Goal: Task Accomplishment & Management: Manage account settings

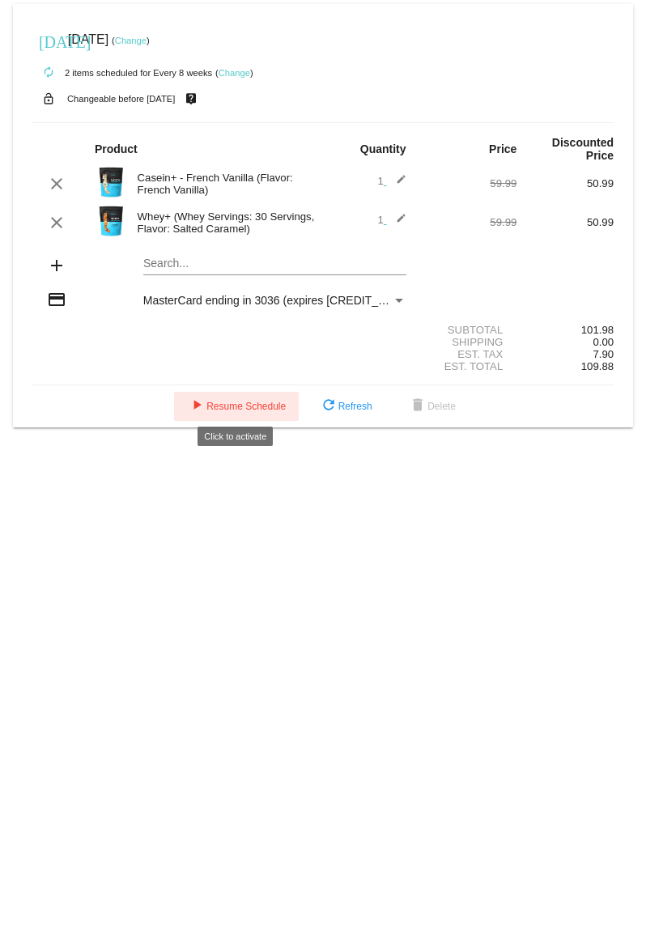
click at [243, 392] on button "play_arrow Resume Schedule" at bounding box center [236, 406] width 125 height 29
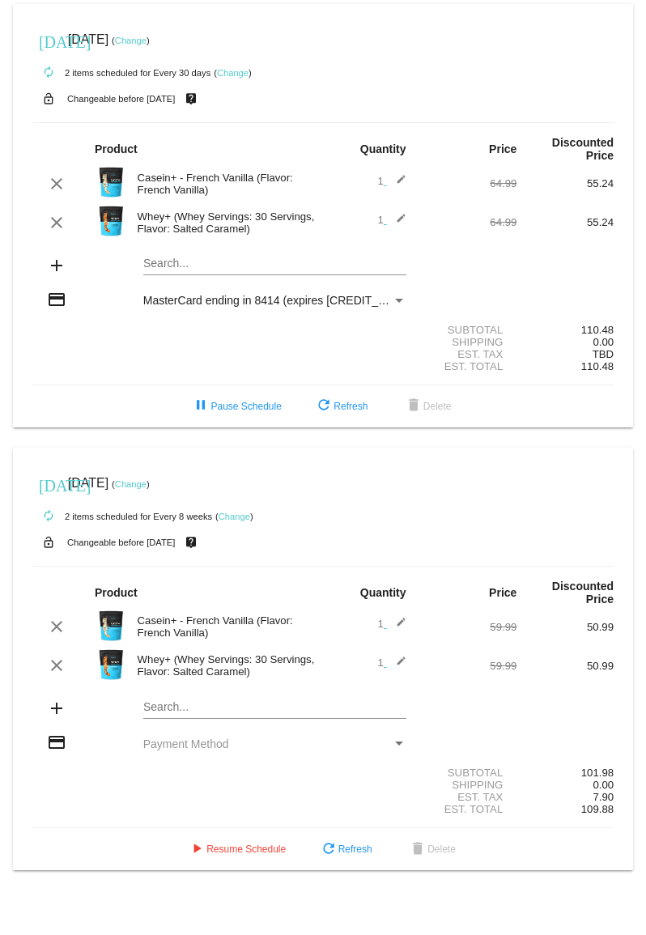
click at [231, 70] on link "Change" at bounding box center [233, 73] width 32 height 10
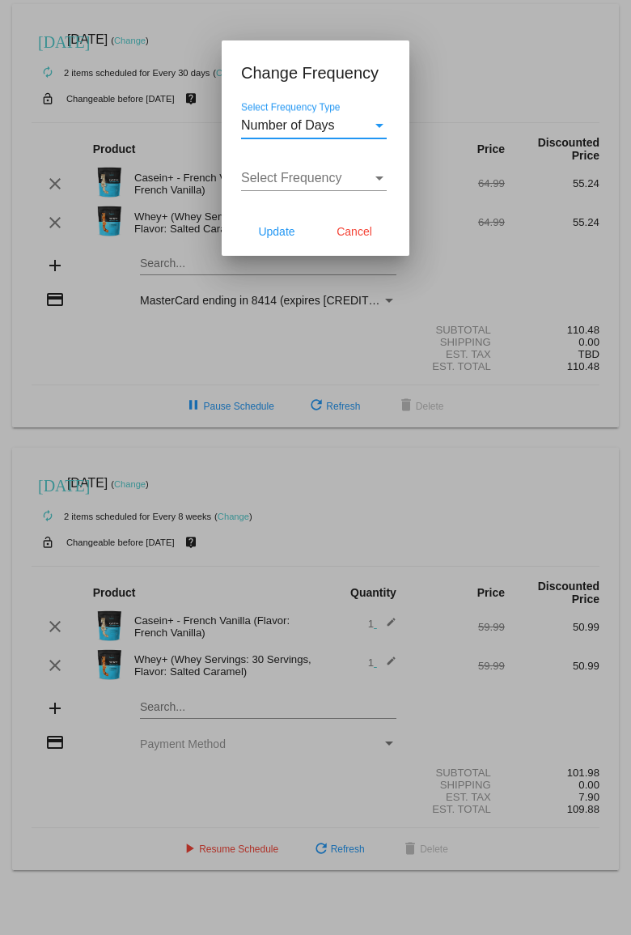
click at [383, 126] on div "Select Frequency Type" at bounding box center [379, 126] width 8 height 4
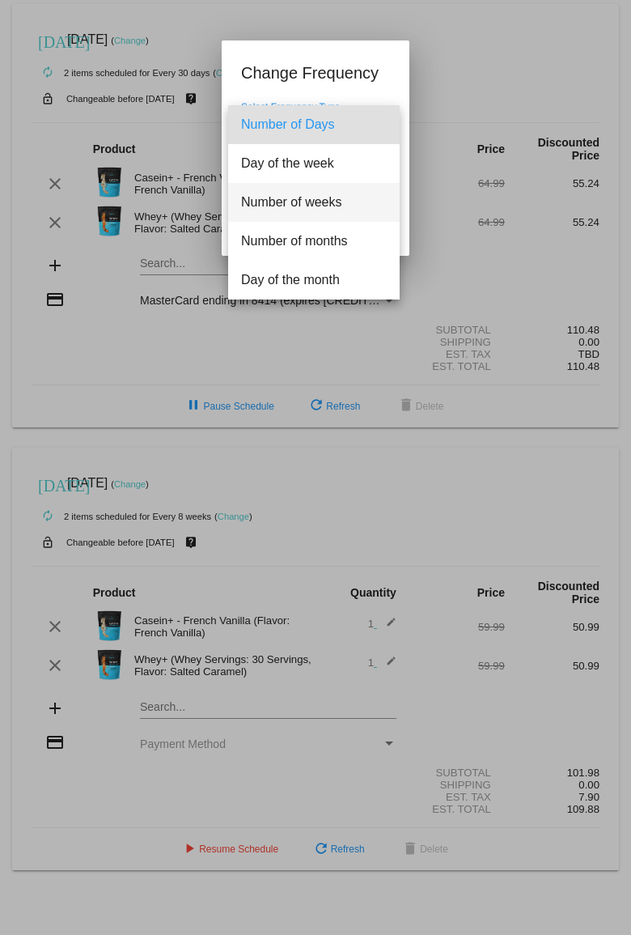
click at [310, 195] on span "Number of weeks" at bounding box center [314, 202] width 146 height 39
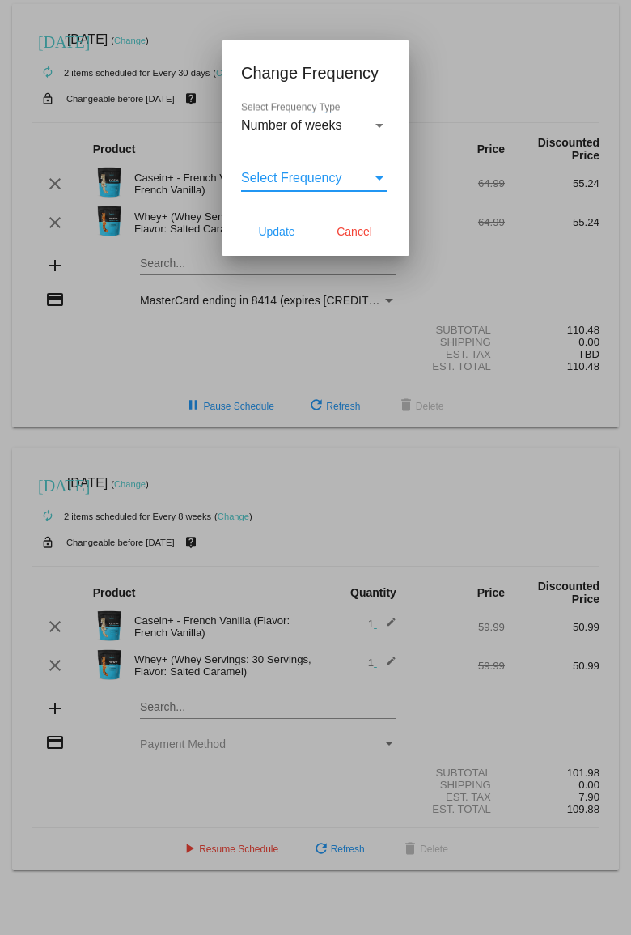
click at [380, 180] on div "Select Frequency" at bounding box center [379, 178] width 15 height 15
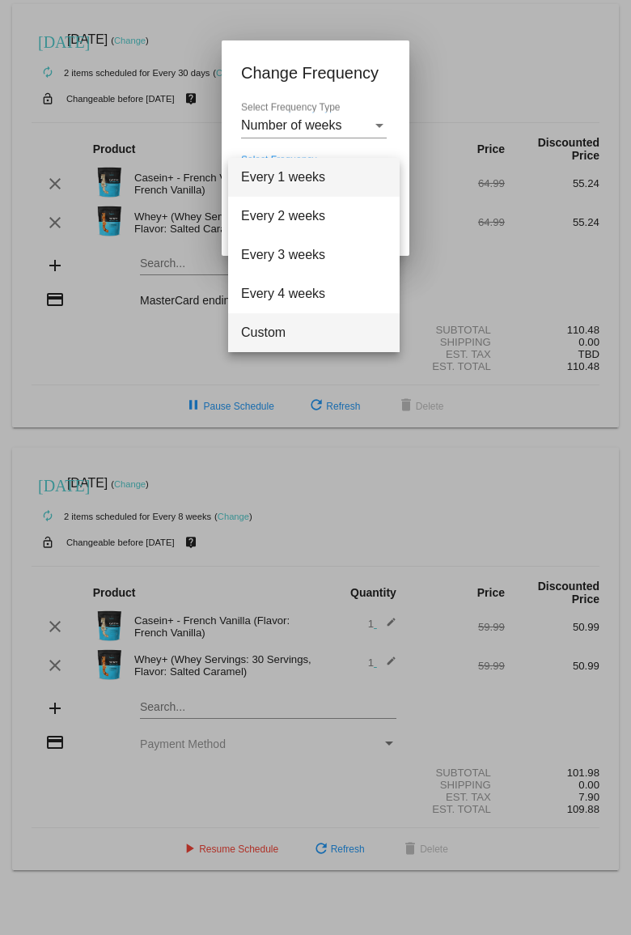
click at [285, 321] on span "Custom" at bounding box center [314, 332] width 146 height 39
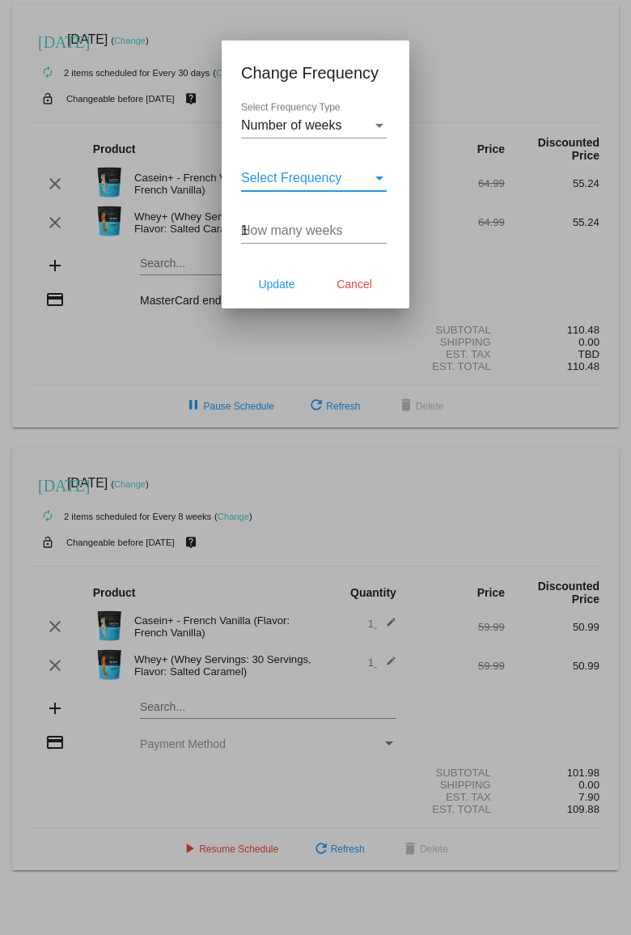
click at [377, 227] on input "1" at bounding box center [314, 230] width 146 height 15
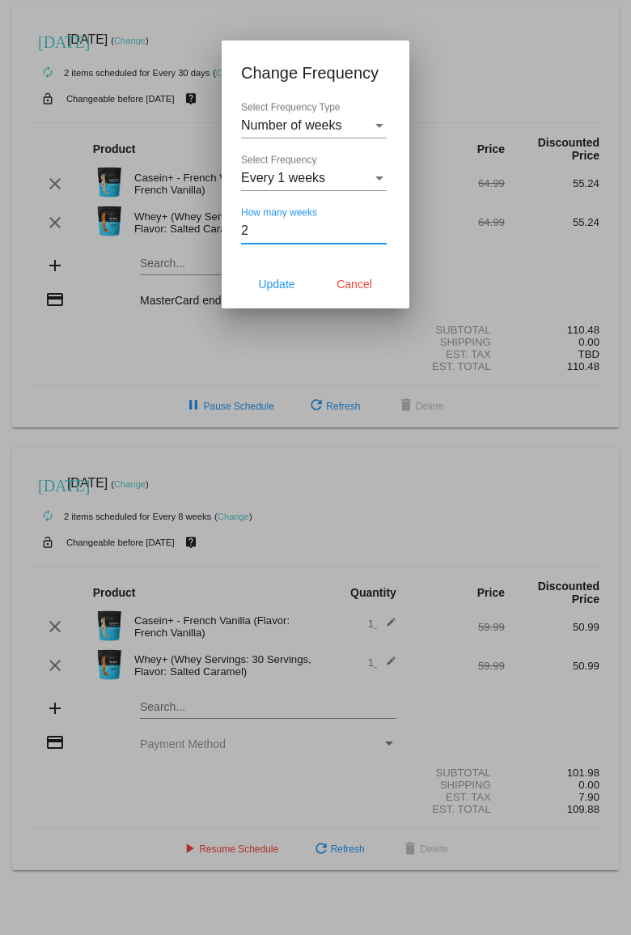
click at [377, 227] on input "2" at bounding box center [314, 230] width 146 height 15
click at [377, 227] on input "3" at bounding box center [314, 230] width 146 height 15
click at [377, 227] on input "4" at bounding box center [314, 230] width 146 height 15
click at [377, 227] on input "5" at bounding box center [314, 230] width 146 height 15
click at [377, 227] on input "6" at bounding box center [314, 230] width 146 height 15
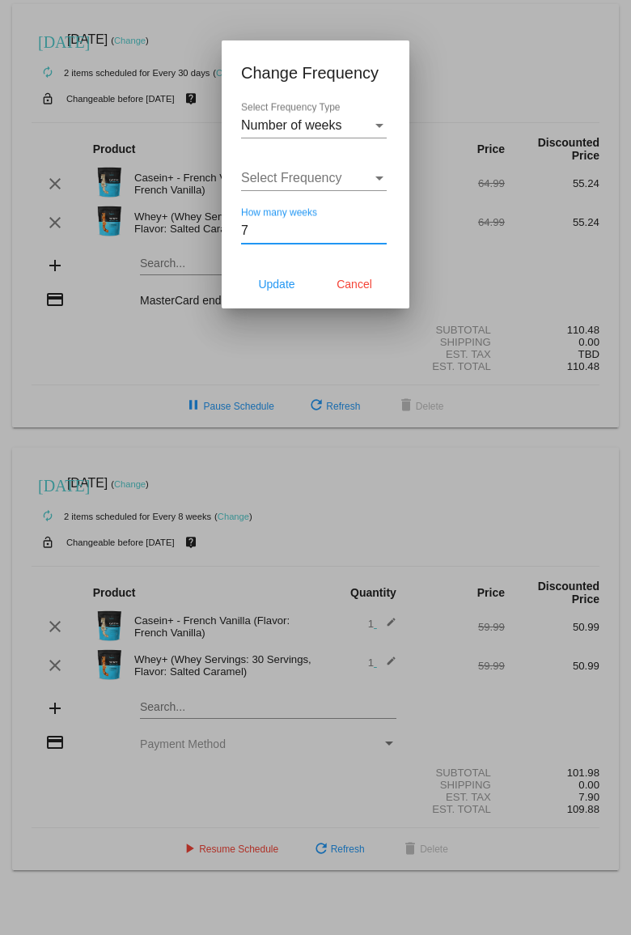
type input "7"
click at [377, 227] on input "7" at bounding box center [314, 230] width 146 height 15
click at [279, 280] on span "Update" at bounding box center [276, 284] width 36 height 13
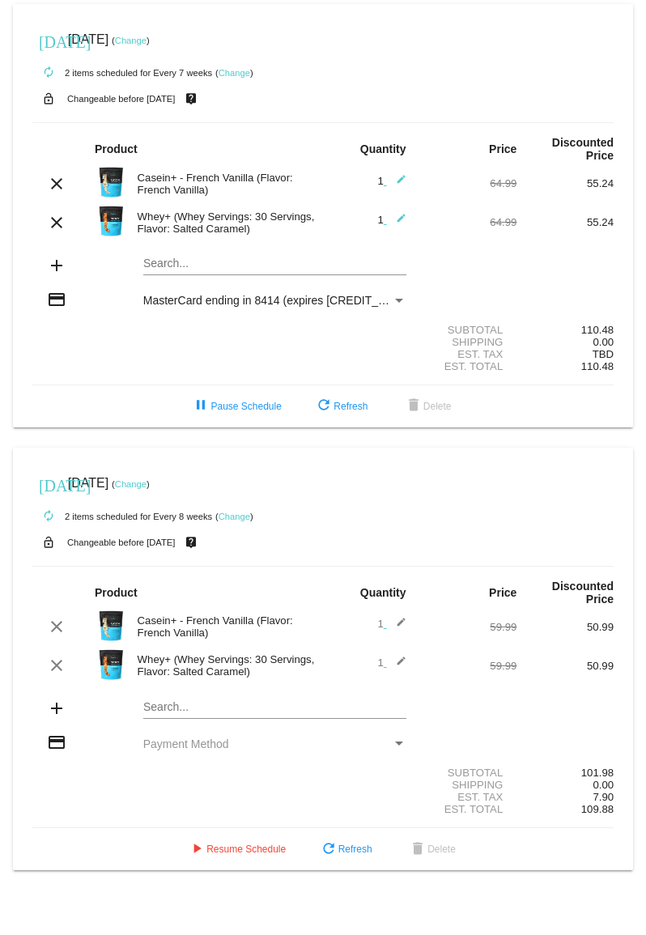
click at [146, 37] on link "Change" at bounding box center [131, 41] width 32 height 10
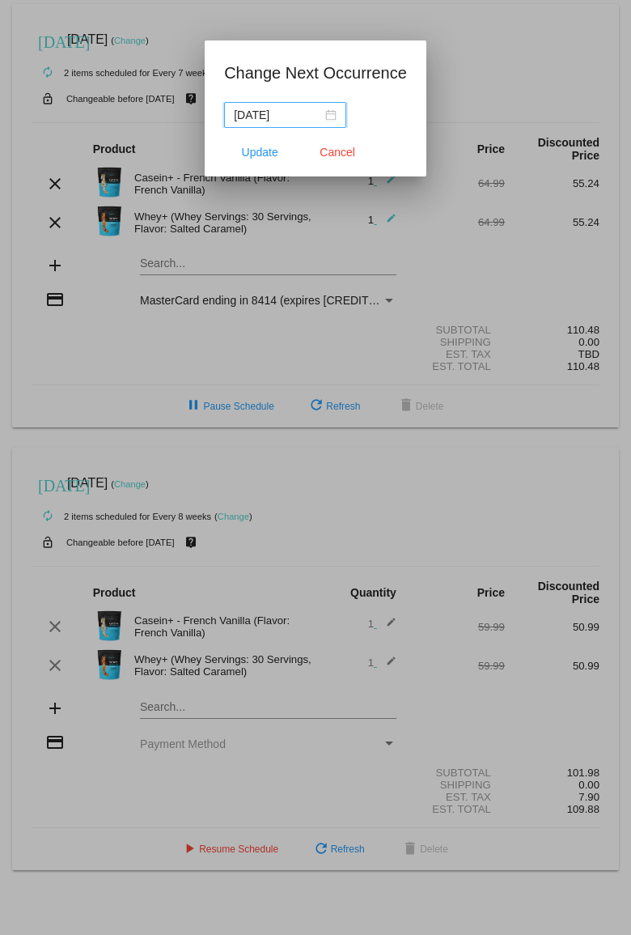
click at [310, 114] on input "[DATE]" at bounding box center [278, 115] width 88 height 18
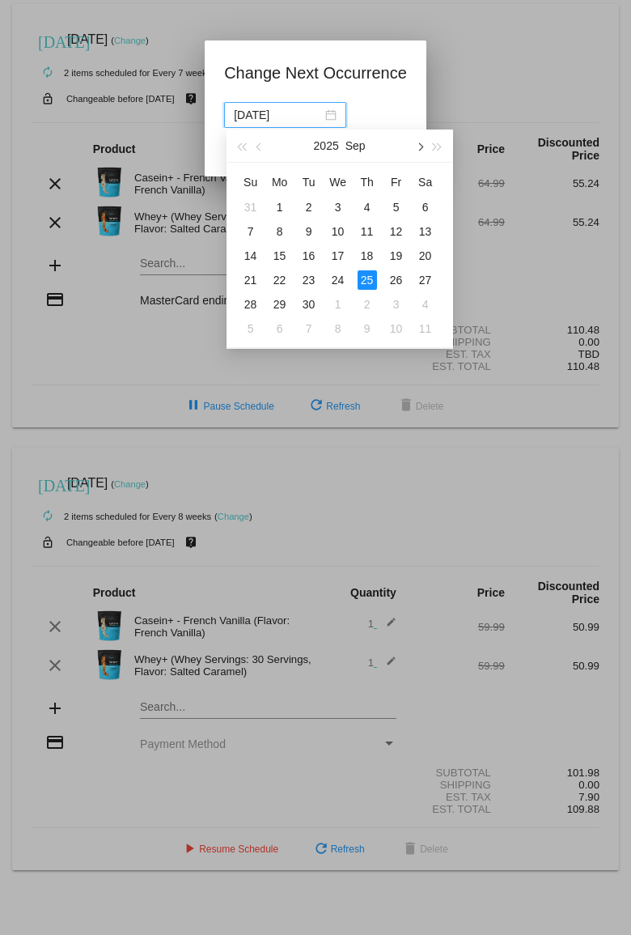
click at [419, 143] on span "button" at bounding box center [419, 147] width 8 height 8
click at [279, 277] on div "20" at bounding box center [279, 279] width 19 height 19
type input "[DATE]"
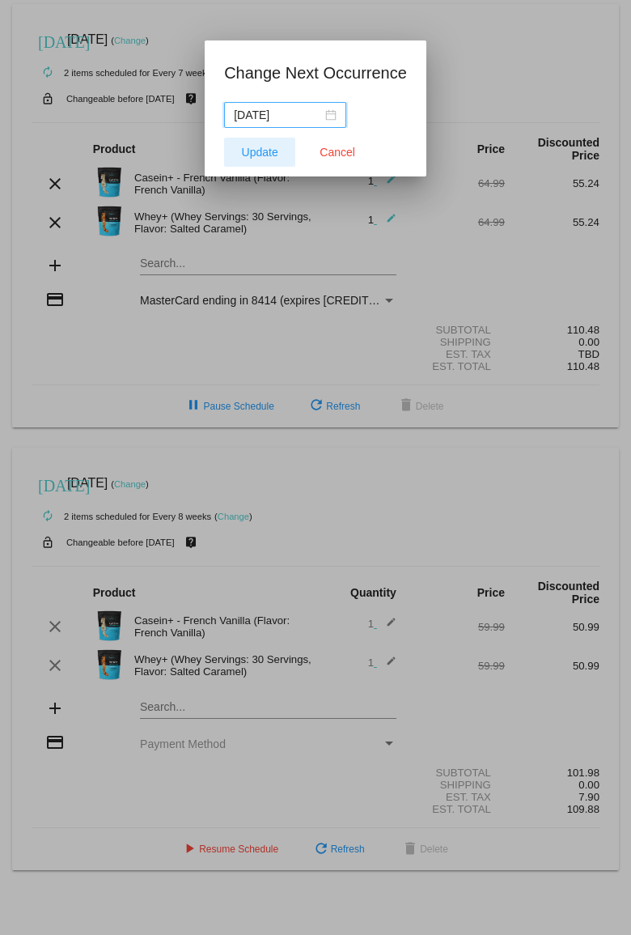
click at [263, 146] on span "Update" at bounding box center [260, 152] width 36 height 13
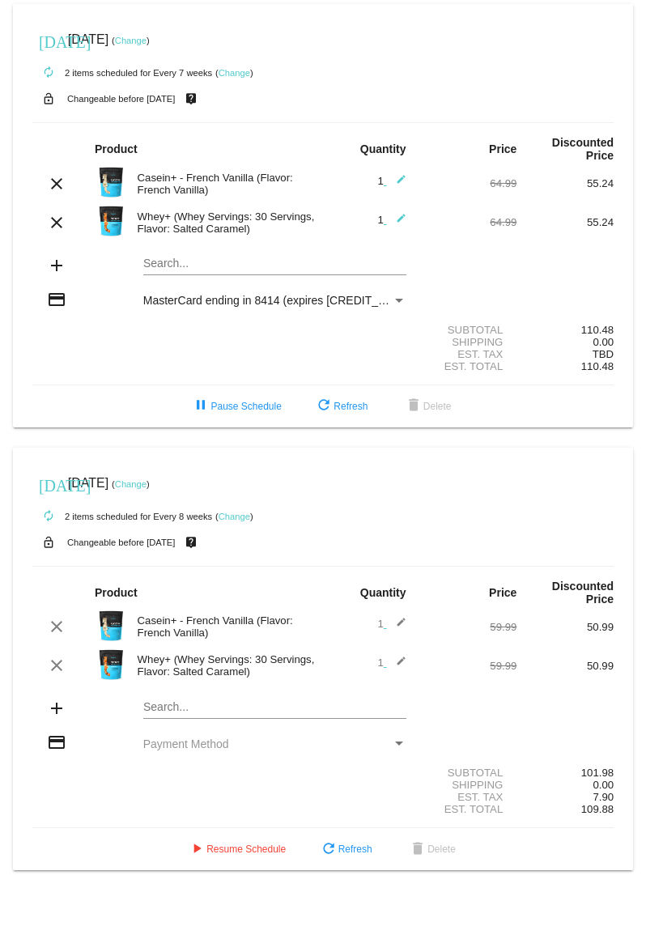
click at [146, 479] on link "Change" at bounding box center [131, 484] width 32 height 10
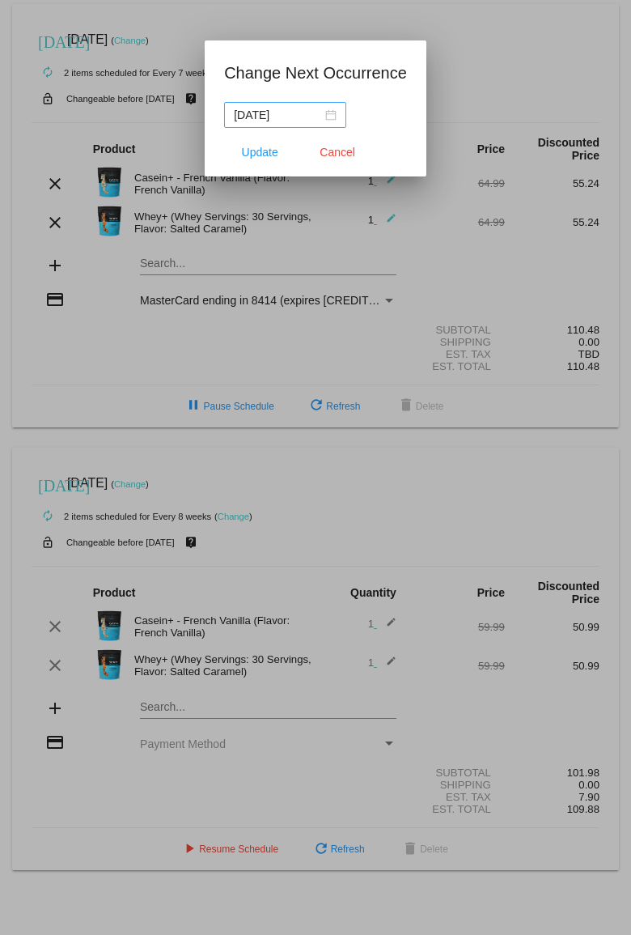
click at [333, 117] on div "[DATE]" at bounding box center [285, 115] width 103 height 18
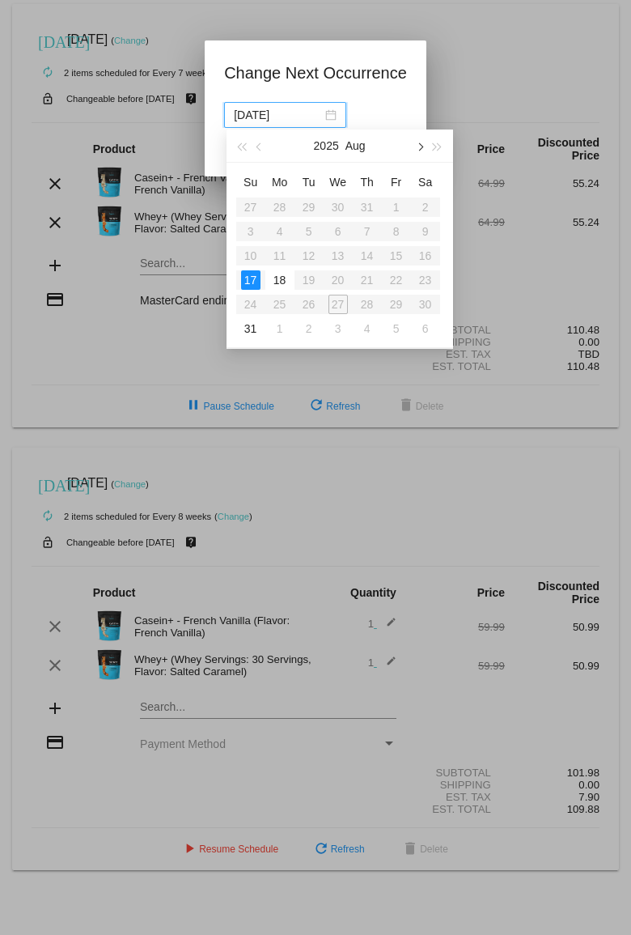
click at [423, 144] on button "button" at bounding box center [419, 145] width 18 height 32
click at [278, 279] on div "20" at bounding box center [279, 279] width 19 height 19
type input "[DATE]"
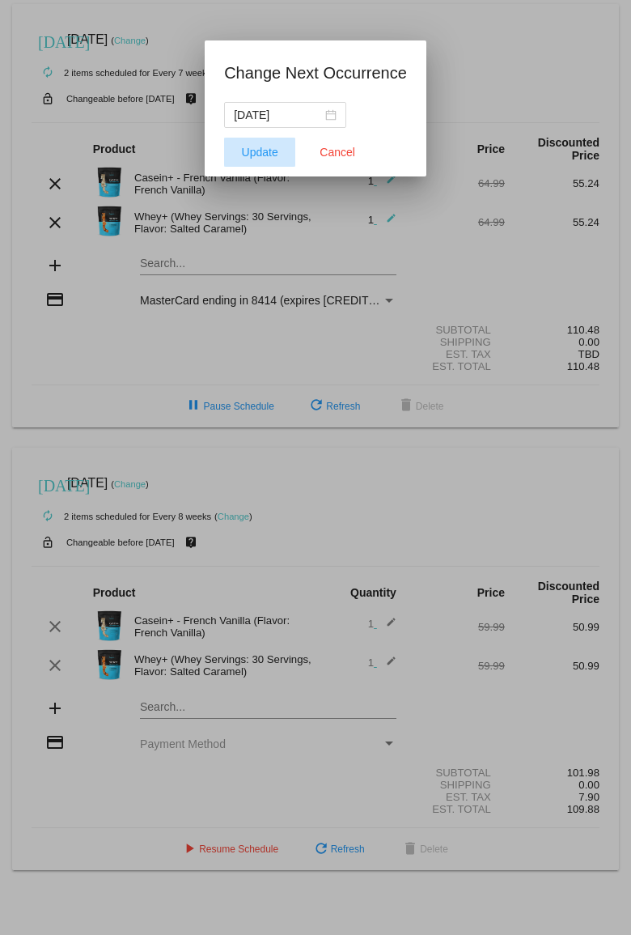
click at [269, 143] on button "Update" at bounding box center [259, 152] width 71 height 29
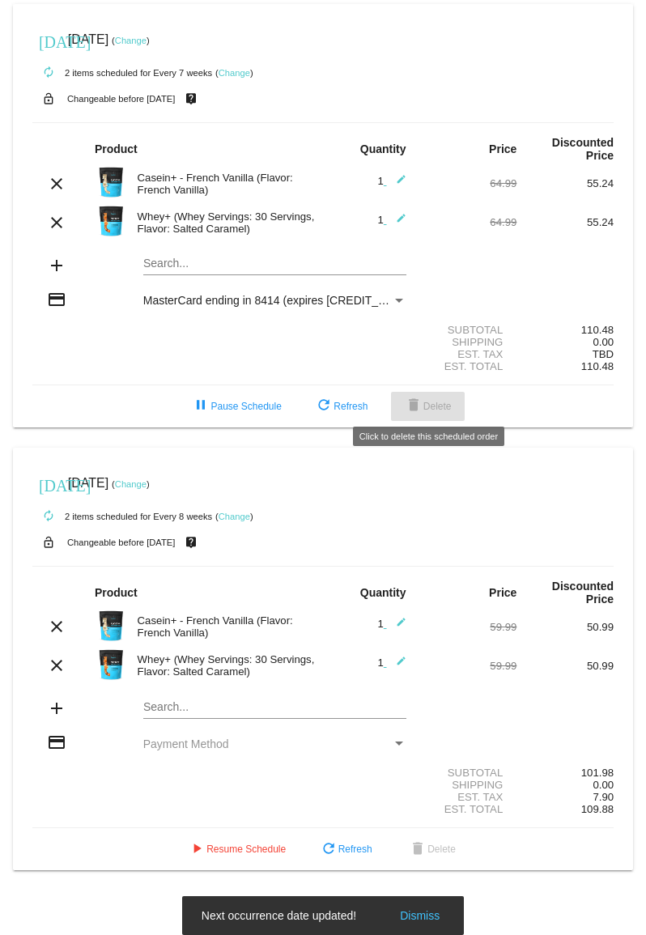
click at [426, 401] on span "delete Delete" at bounding box center [428, 406] width 48 height 11
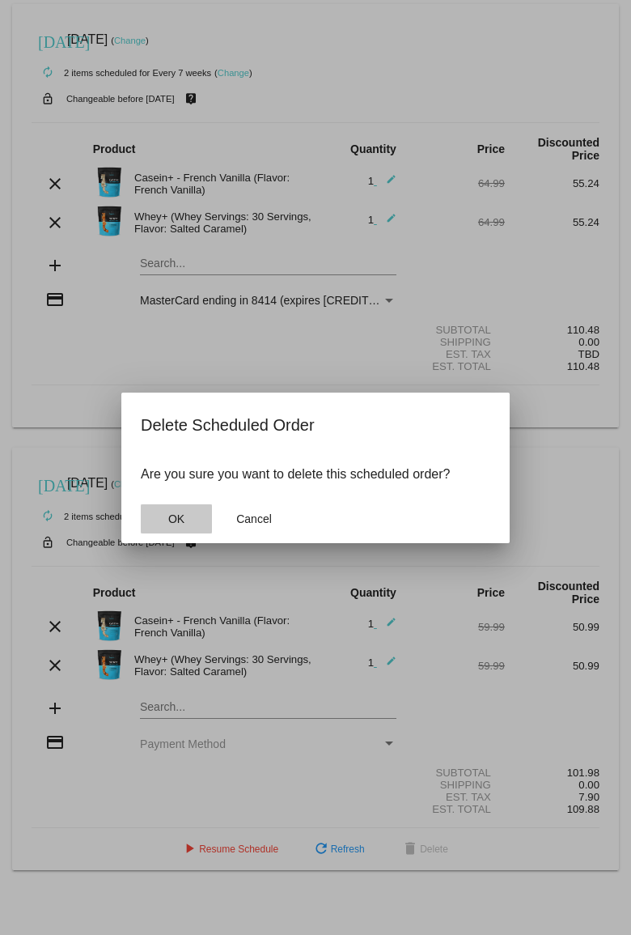
click at [188, 516] on button "OK" at bounding box center [176, 518] width 71 height 29
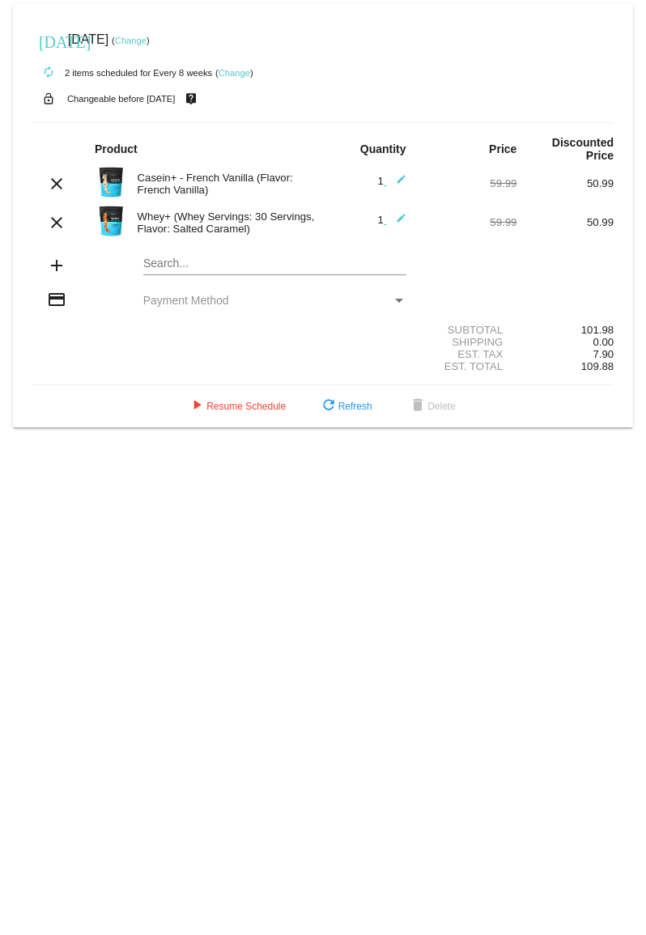
click at [282, 294] on div "Payment Method" at bounding box center [267, 300] width 248 height 13
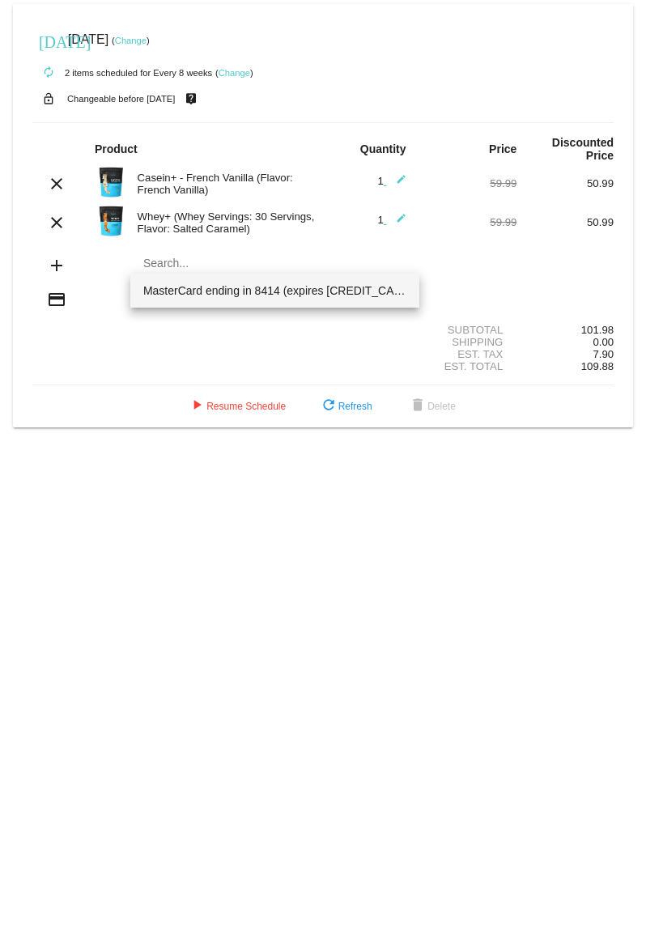
click at [282, 309] on div at bounding box center [323, 467] width 646 height 935
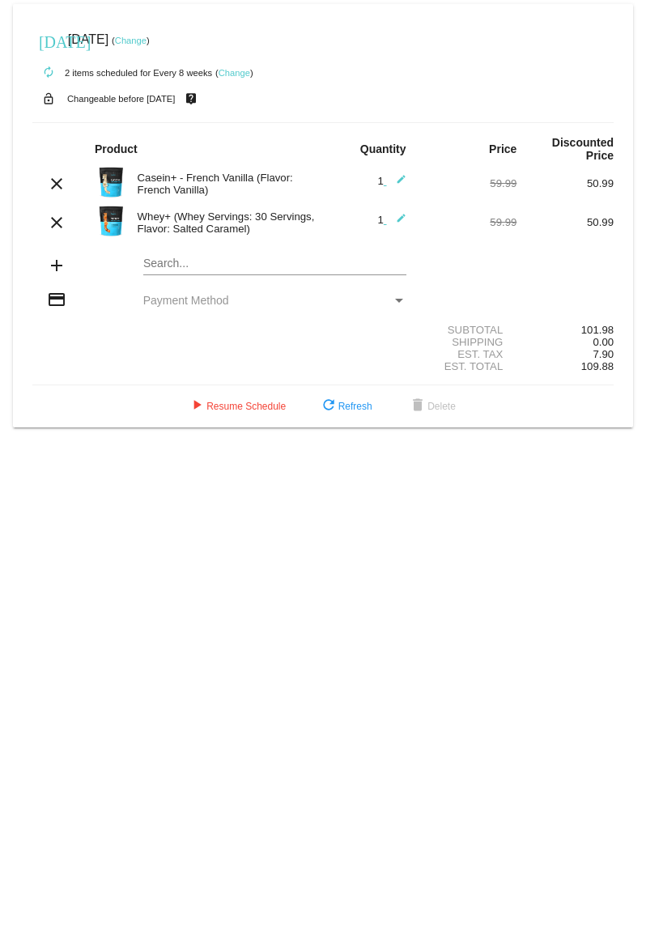
click at [401, 294] on div "Payment Method" at bounding box center [399, 300] width 15 height 13
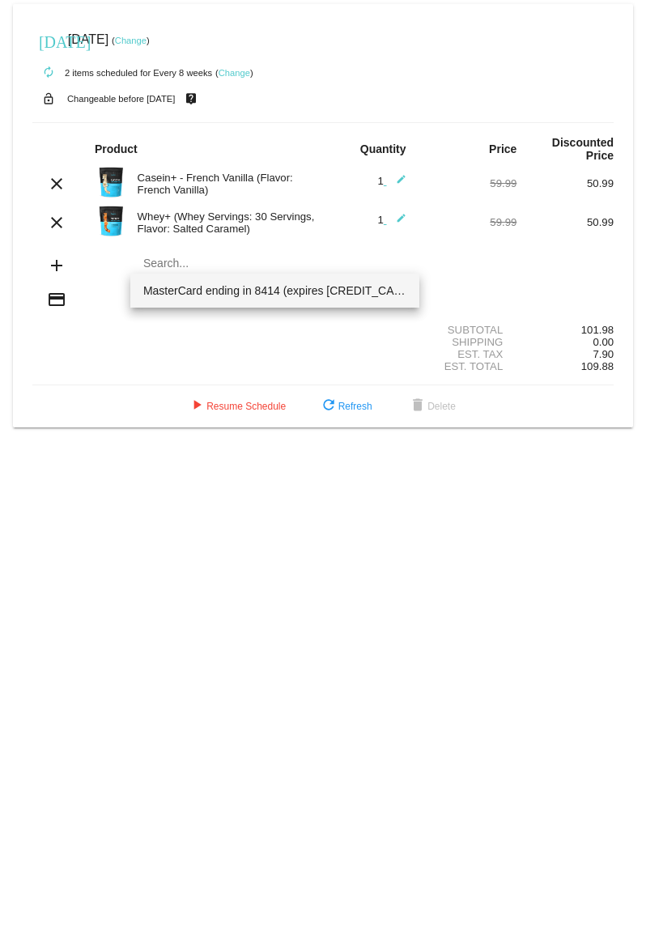
click at [443, 272] on div at bounding box center [323, 467] width 646 height 935
